Goal: Navigation & Orientation: Find specific page/section

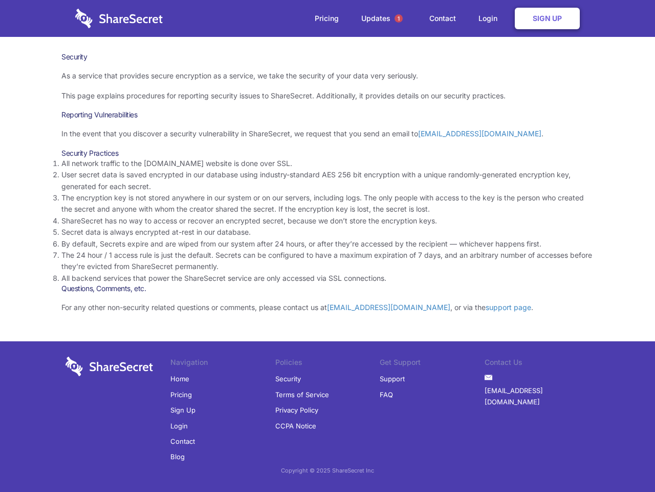
click at [328, 246] on li "By default, Secrets expire and are wiped from our system after 24 hours, or aft…" at bounding box center [327, 243] width 533 height 11
click at [399, 18] on span "1" at bounding box center [399, 18] width 8 height 8
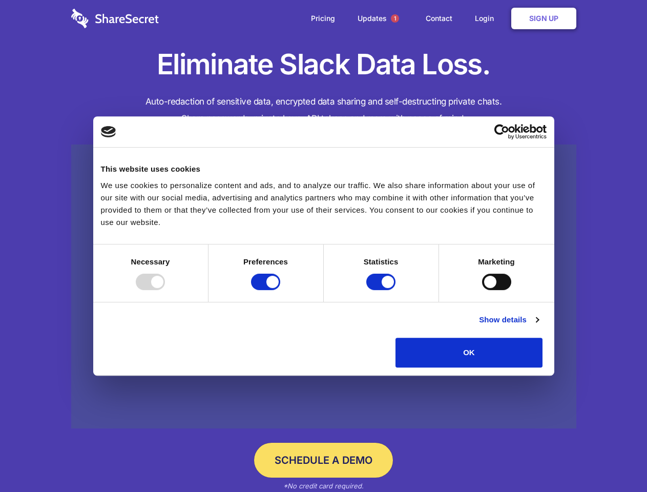
click at [165, 290] on div at bounding box center [150, 281] width 29 height 16
click at [280, 290] on input "Preferences" at bounding box center [265, 281] width 29 height 16
checkbox input "false"
click at [382, 290] on input "Statistics" at bounding box center [380, 281] width 29 height 16
checkbox input "false"
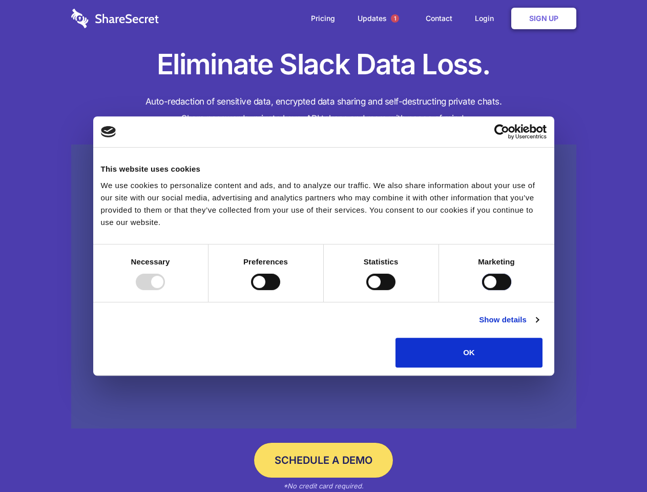
click at [482, 290] on input "Marketing" at bounding box center [496, 281] width 29 height 16
checkbox input "true"
checkbox input "false"
checkbox input "true"
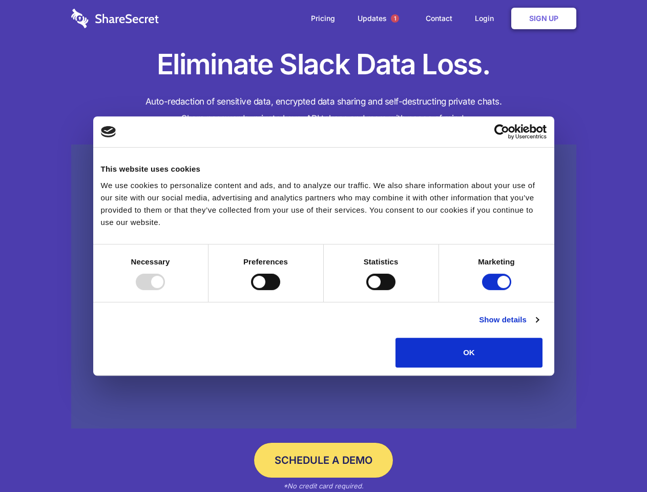
click at [538, 326] on link "Show details" at bounding box center [508, 319] width 59 height 12
